Goal: Task Accomplishment & Management: Manage account settings

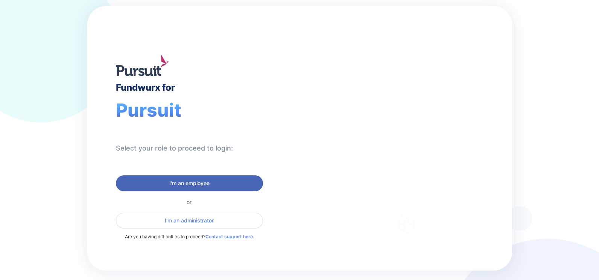
click at [176, 178] on button "I'm an employee" at bounding box center [189, 183] width 147 height 16
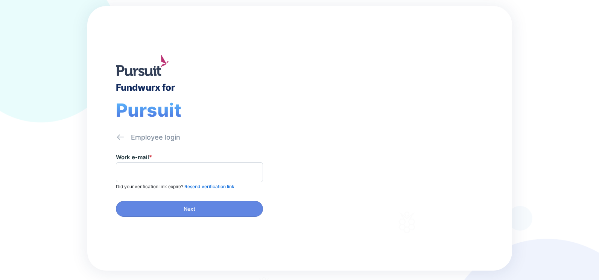
click at [173, 178] on span at bounding box center [189, 172] width 147 height 20
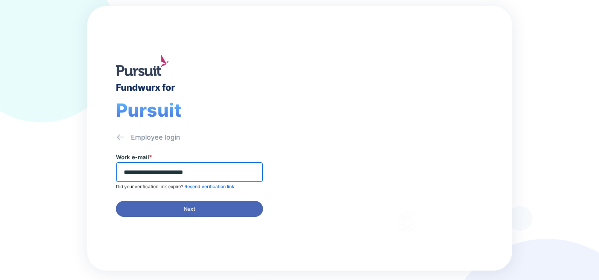
type input "**********"
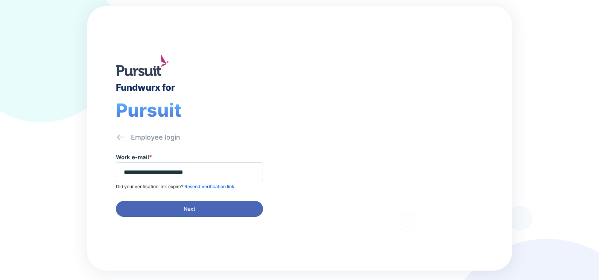
click at [135, 207] on span "Next" at bounding box center [189, 209] width 137 height 8
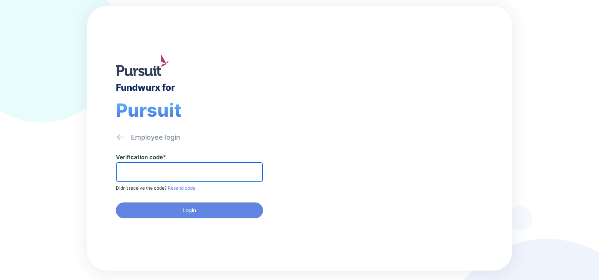
click at [143, 173] on input "text" at bounding box center [189, 172] width 140 height 12
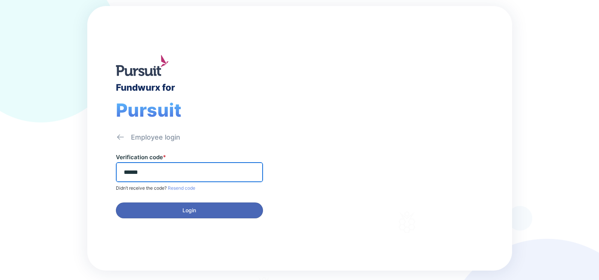
type input "******"
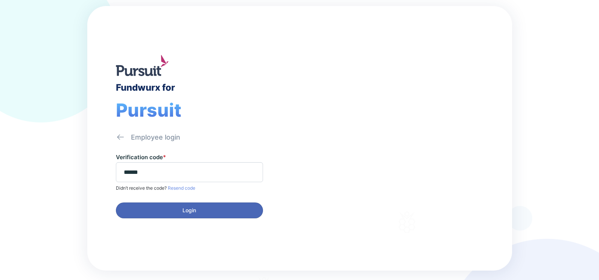
click at [147, 210] on span "Login" at bounding box center [189, 211] width 137 height 8
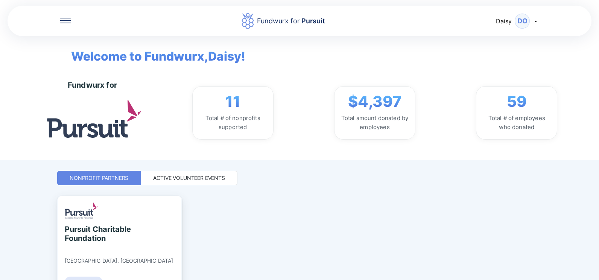
drag, startPoint x: 223, startPoint y: 197, endPoint x: 231, endPoint y: 205, distance: 12.2
click at [223, 197] on div "Pursuit Charitable Foundation [GEOGRAPHIC_DATA], [GEOGRAPHIC_DATA] Donations" at bounding box center [299, 261] width 485 height 131
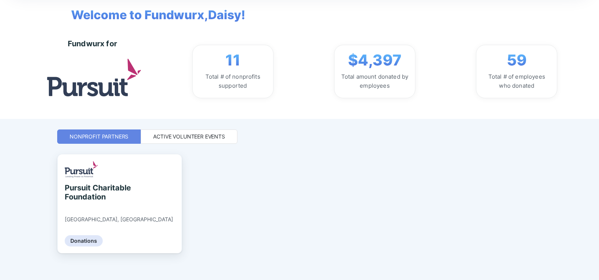
scroll to position [47, 0]
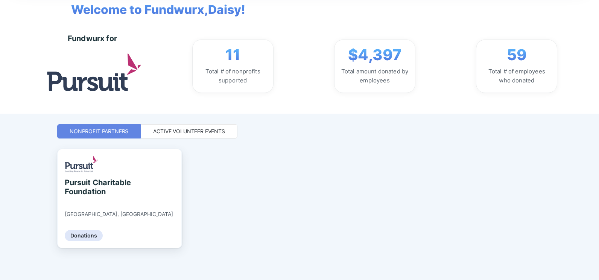
click at [166, 132] on div "Active Volunteer Events" at bounding box center [189, 132] width 72 height 8
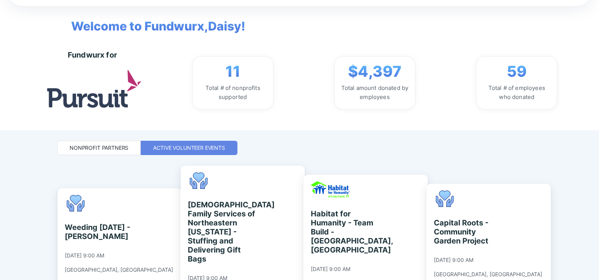
scroll to position [29, 0]
